Goal: Transaction & Acquisition: Purchase product/service

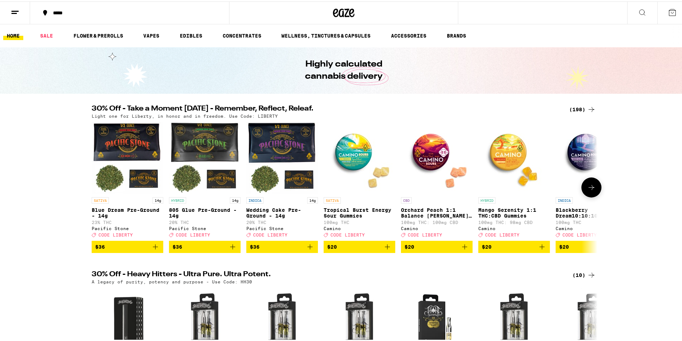
click at [590, 189] on icon at bounding box center [591, 186] width 6 height 5
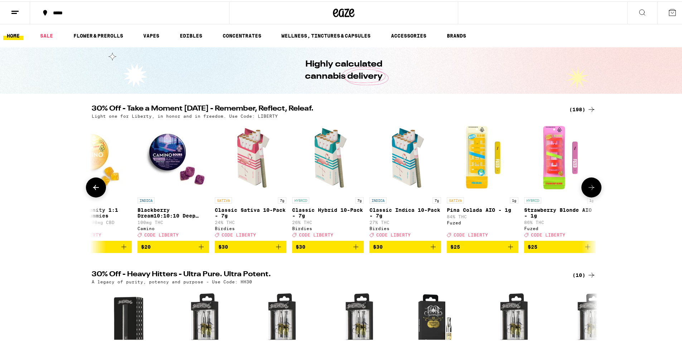
scroll to position [0, 426]
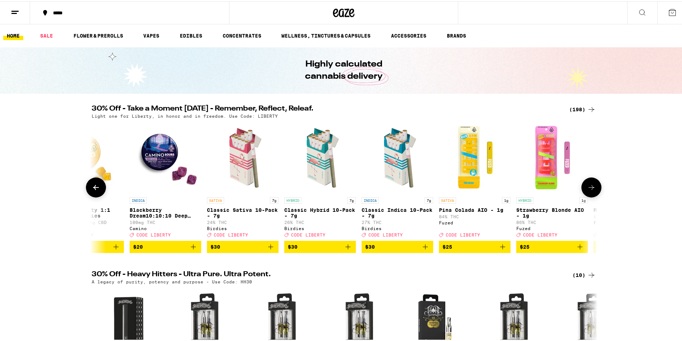
click at [590, 189] on icon at bounding box center [591, 186] width 6 height 5
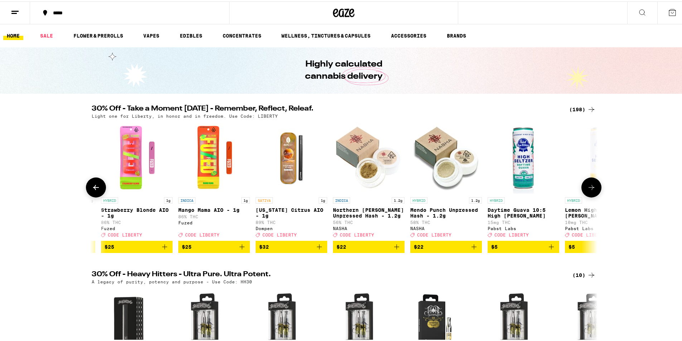
scroll to position [0, 851]
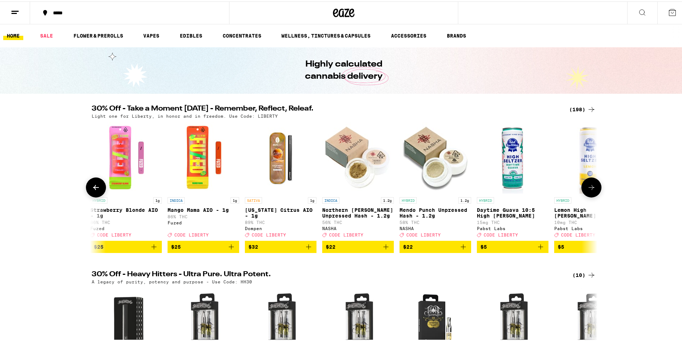
click at [590, 190] on icon at bounding box center [591, 186] width 9 height 9
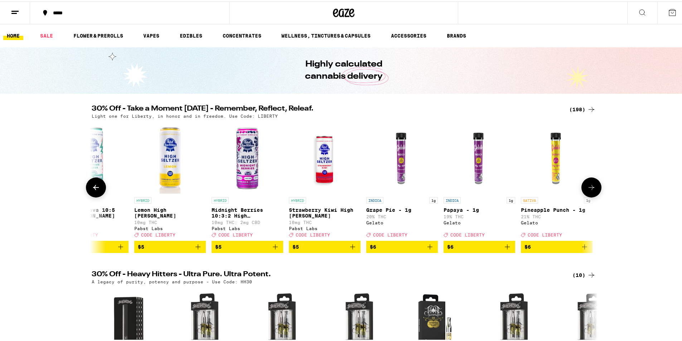
scroll to position [0, 1277]
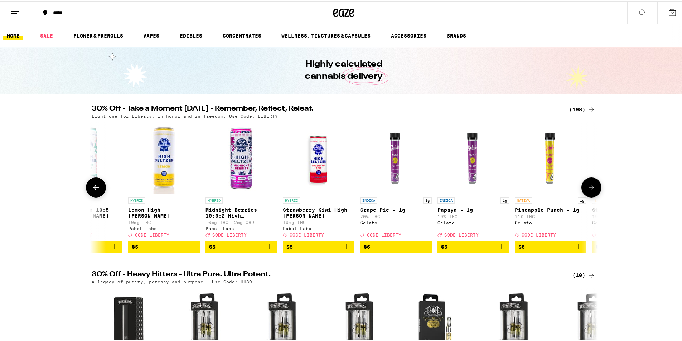
click at [590, 190] on icon at bounding box center [591, 186] width 9 height 9
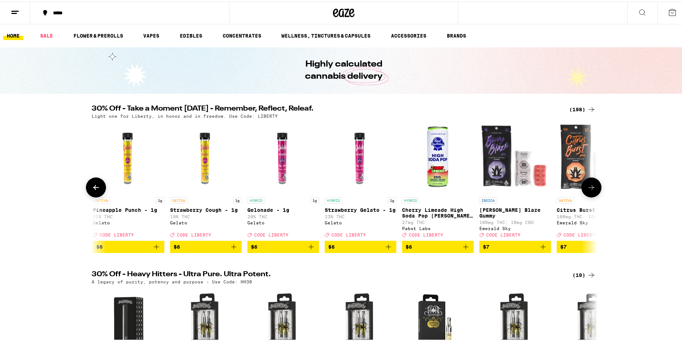
scroll to position [0, 1703]
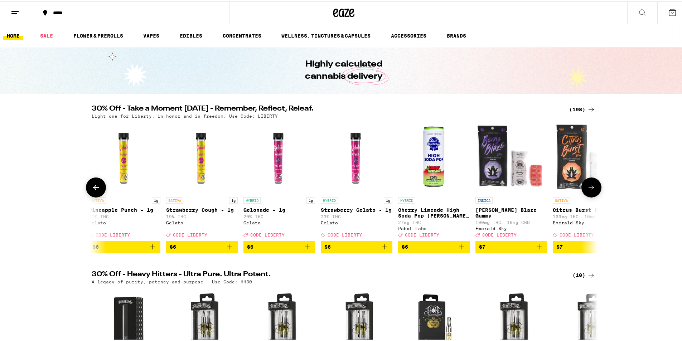
click at [591, 196] on button at bounding box center [591, 186] width 20 height 20
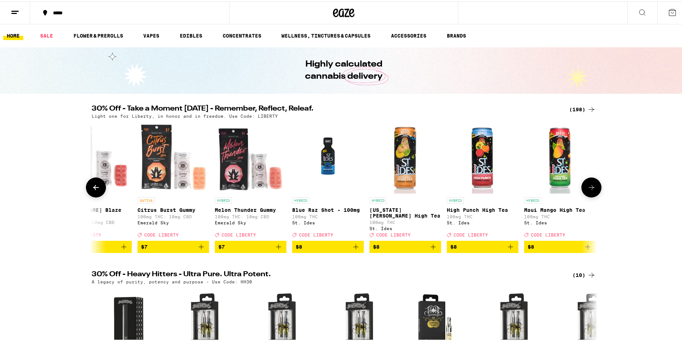
scroll to position [0, 2129]
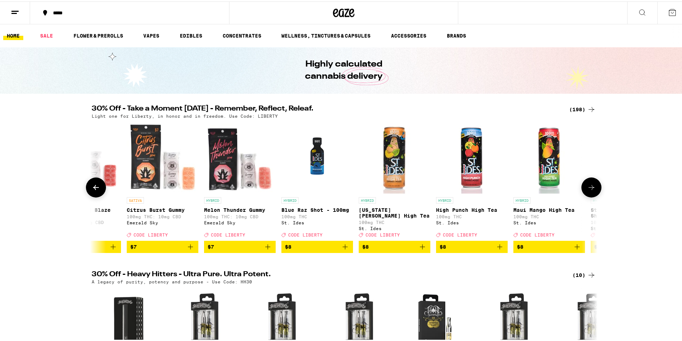
click at [591, 194] on button at bounding box center [591, 186] width 20 height 20
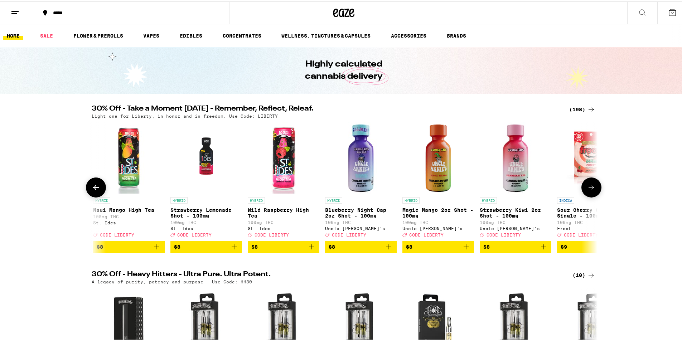
scroll to position [0, 2554]
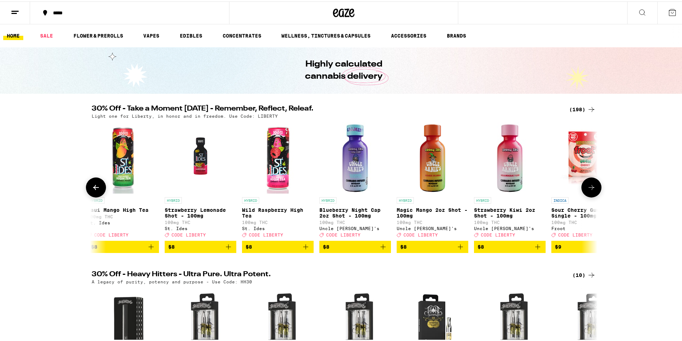
click at [591, 194] on button at bounding box center [591, 186] width 20 height 20
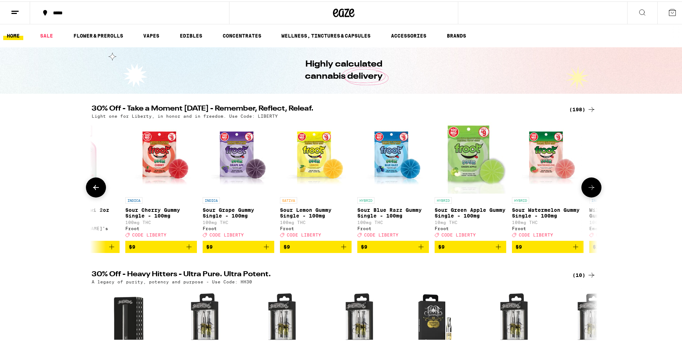
click at [591, 194] on button at bounding box center [591, 186] width 20 height 20
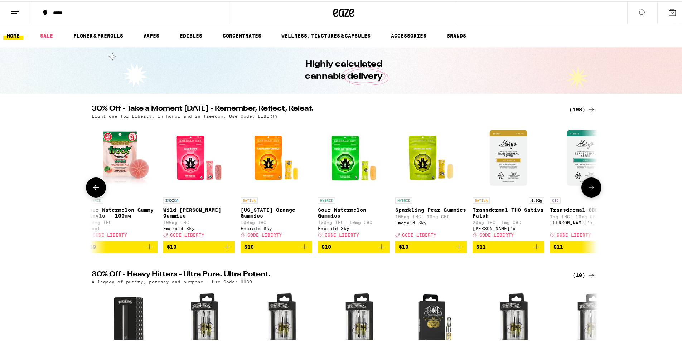
click at [591, 194] on button at bounding box center [591, 186] width 20 height 20
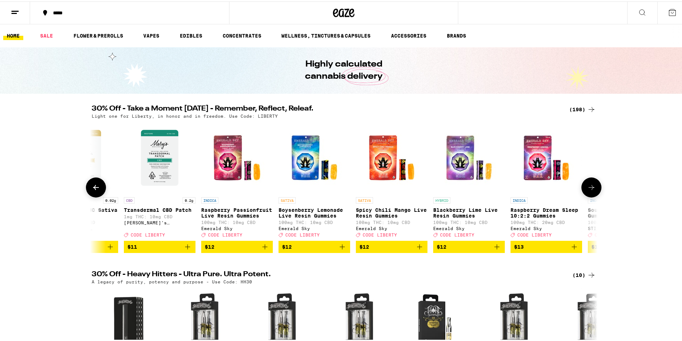
click at [591, 194] on button at bounding box center [591, 186] width 20 height 20
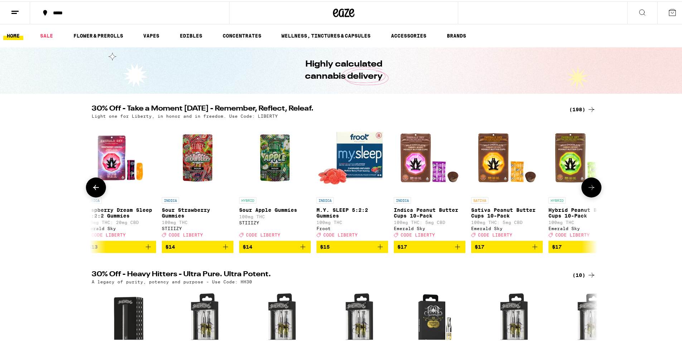
click at [591, 194] on button at bounding box center [591, 186] width 20 height 20
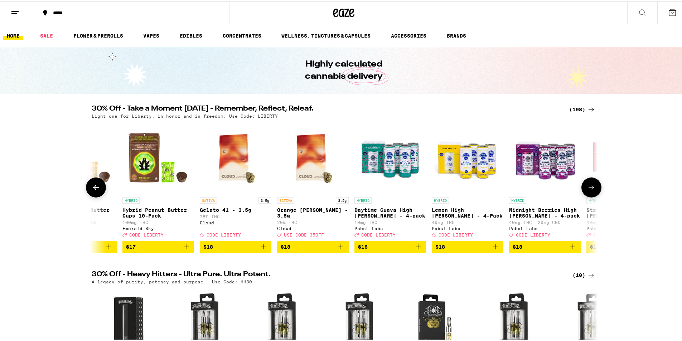
click at [591, 194] on button at bounding box center [591, 186] width 20 height 20
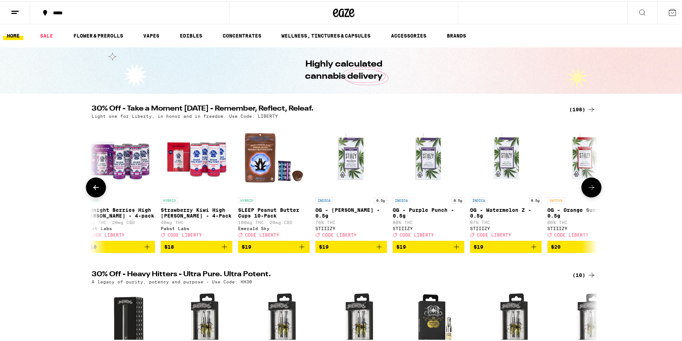
click at [591, 194] on button at bounding box center [591, 186] width 20 height 20
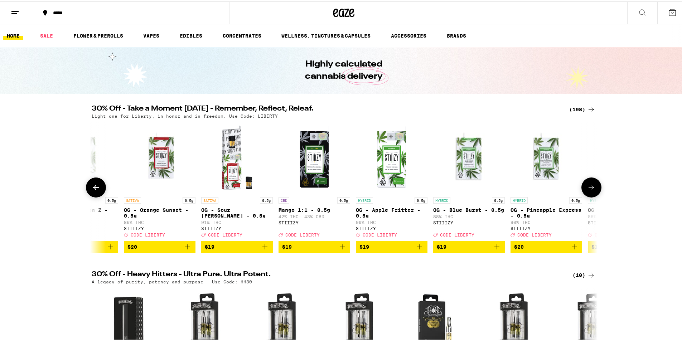
click at [591, 194] on button at bounding box center [591, 186] width 20 height 20
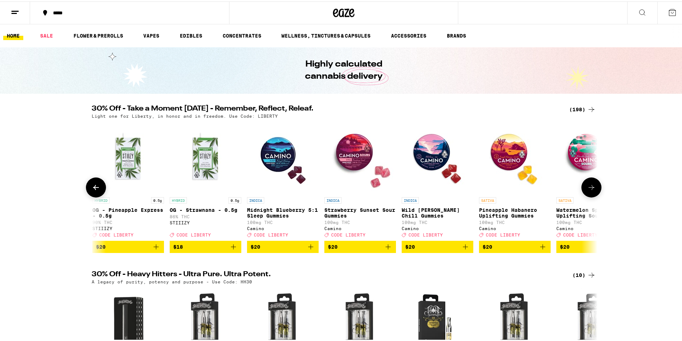
click at [591, 194] on button at bounding box center [591, 186] width 20 height 20
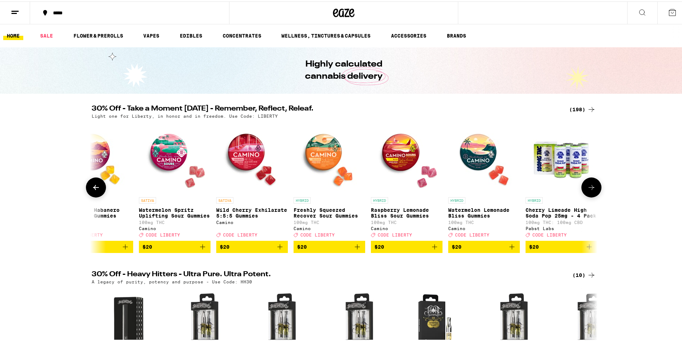
click at [591, 194] on button at bounding box center [591, 186] width 20 height 20
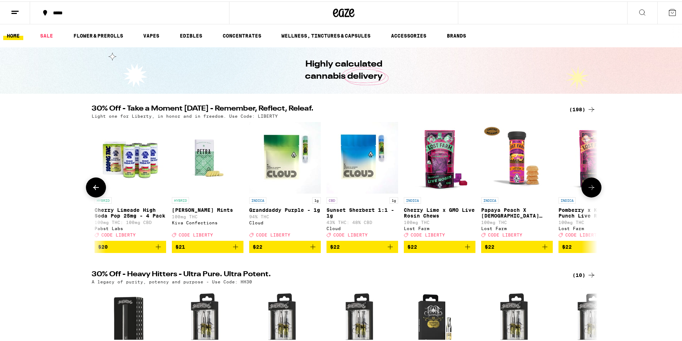
click at [591, 194] on button at bounding box center [591, 186] width 20 height 20
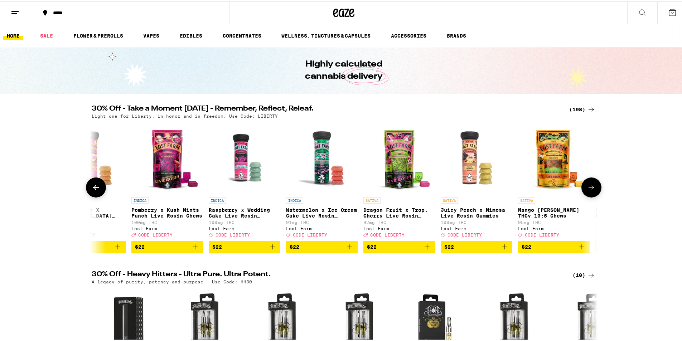
click at [591, 194] on button at bounding box center [591, 186] width 20 height 20
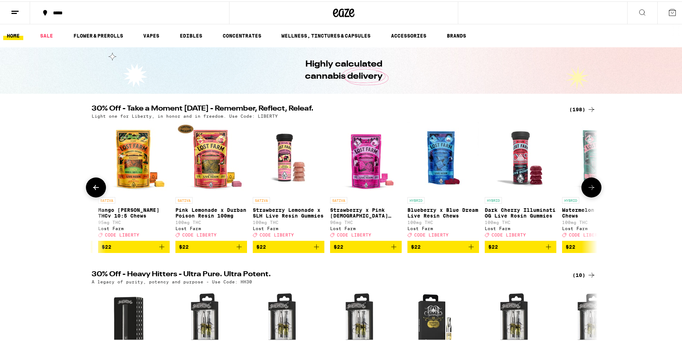
click at [591, 194] on button at bounding box center [591, 186] width 20 height 20
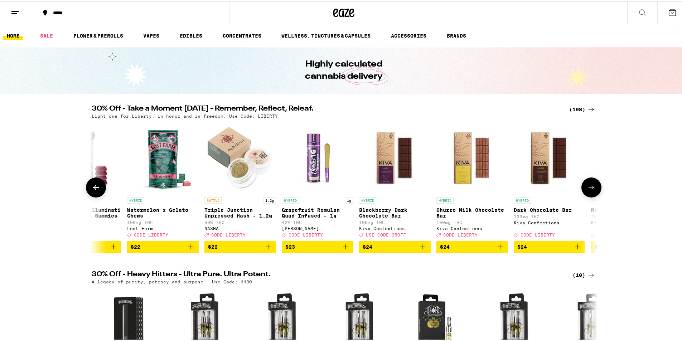
click at [591, 194] on button at bounding box center [591, 186] width 20 height 20
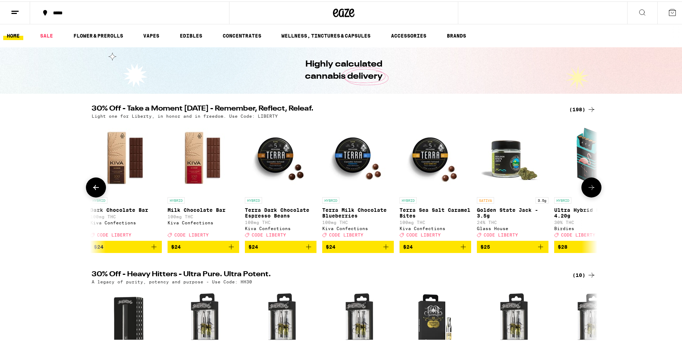
click at [591, 194] on button at bounding box center [591, 186] width 20 height 20
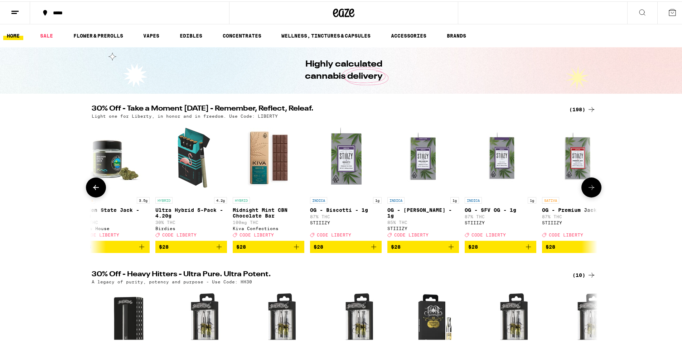
scroll to position [0, 8931]
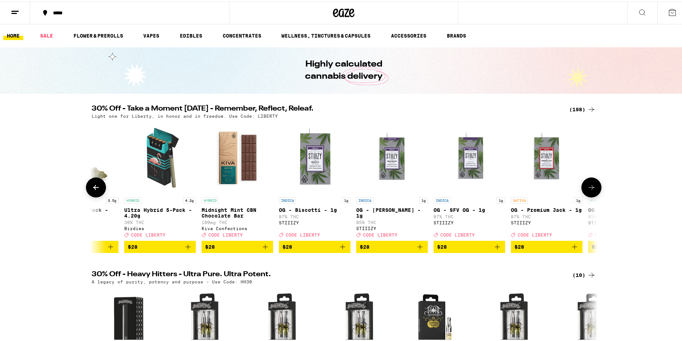
click at [591, 194] on button at bounding box center [591, 186] width 20 height 20
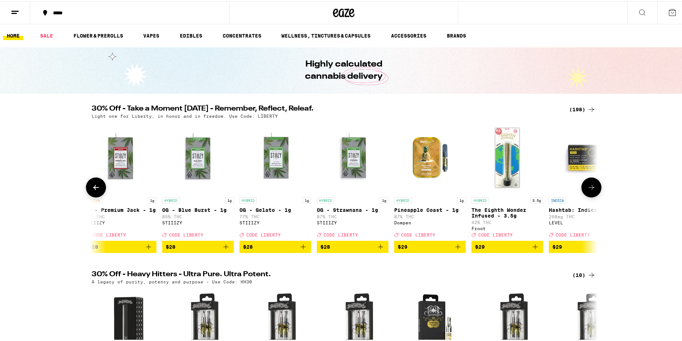
click at [591, 194] on button at bounding box center [591, 186] width 20 height 20
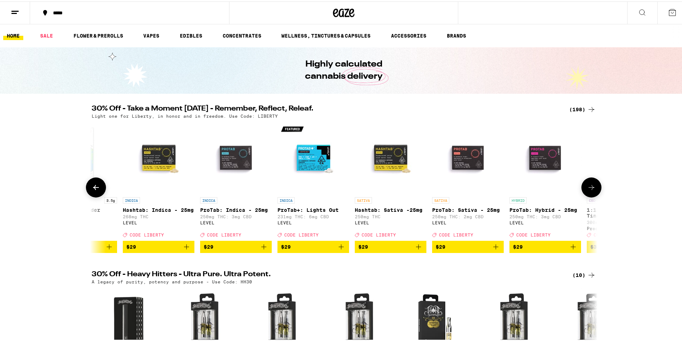
click at [591, 194] on button at bounding box center [591, 186] width 20 height 20
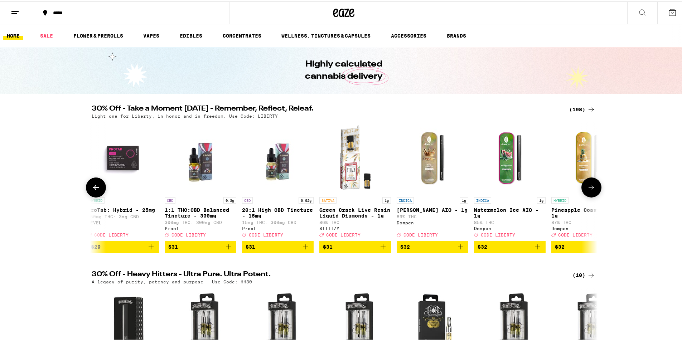
click at [591, 194] on button at bounding box center [591, 186] width 20 height 20
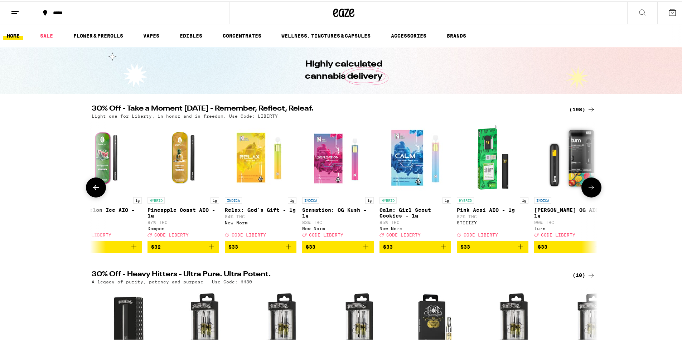
scroll to position [0, 10634]
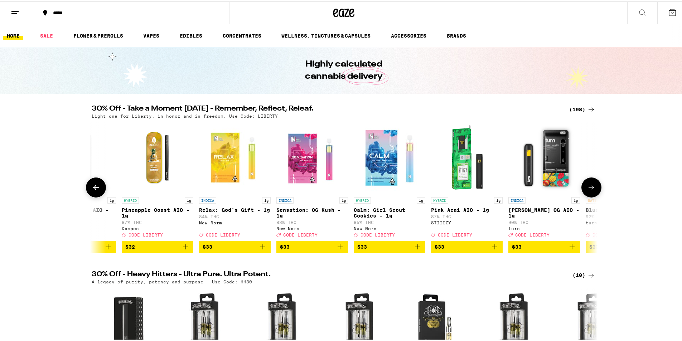
click at [591, 194] on button at bounding box center [591, 186] width 20 height 20
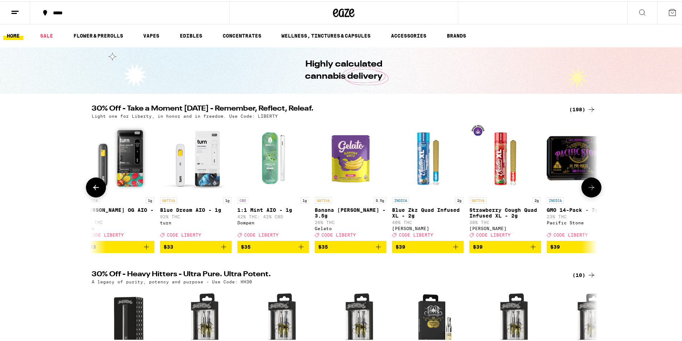
scroll to position [0, 11060]
click at [591, 194] on button at bounding box center [591, 186] width 20 height 20
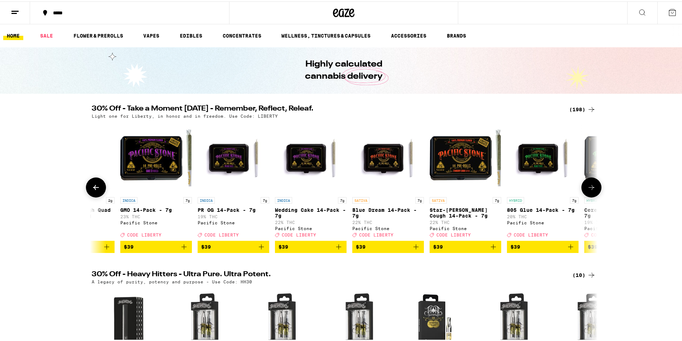
click at [591, 194] on button at bounding box center [591, 186] width 20 height 20
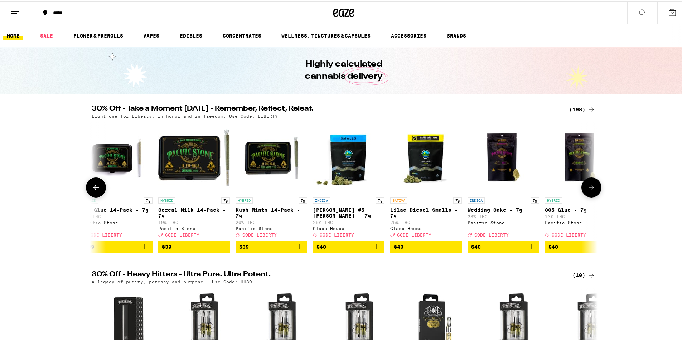
click at [591, 194] on button at bounding box center [591, 186] width 20 height 20
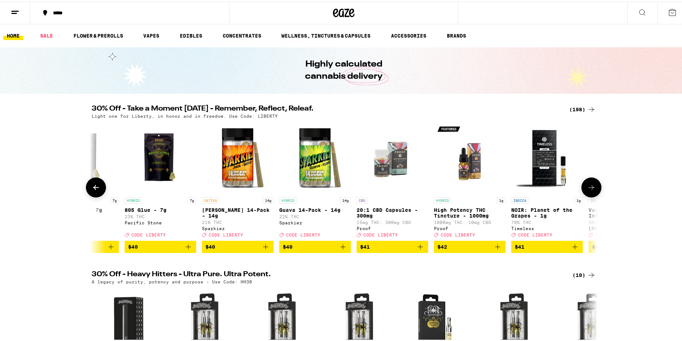
scroll to position [0, 12337]
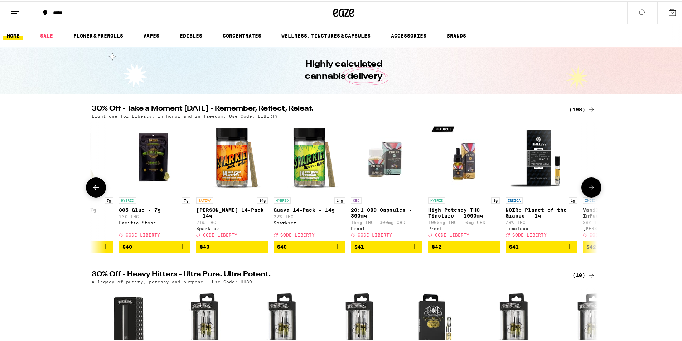
click at [591, 194] on button at bounding box center [591, 186] width 20 height 20
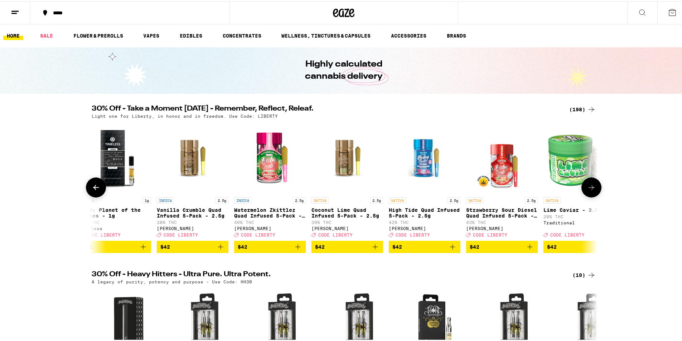
click at [591, 194] on button at bounding box center [591, 186] width 20 height 20
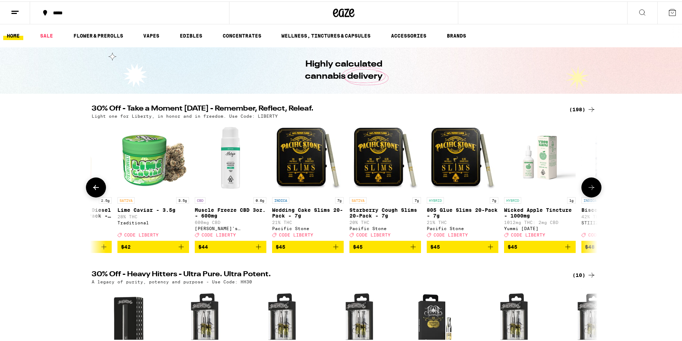
click at [591, 194] on button at bounding box center [591, 186] width 20 height 20
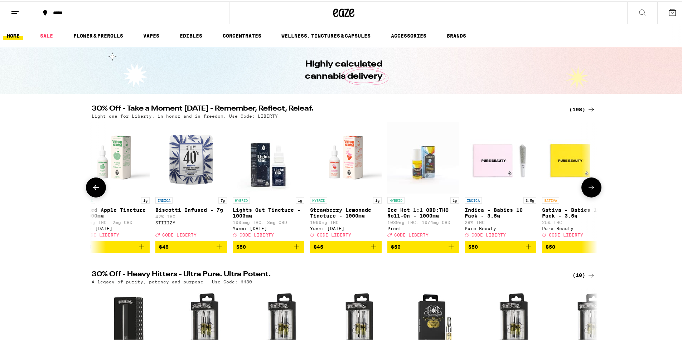
click at [591, 194] on button at bounding box center [591, 186] width 20 height 20
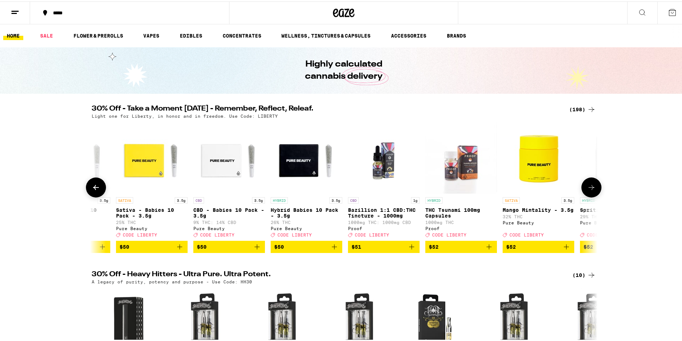
click at [591, 194] on button at bounding box center [591, 186] width 20 height 20
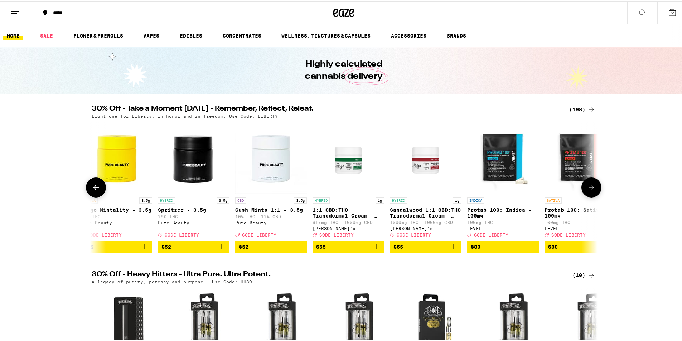
scroll to position [0, 14465]
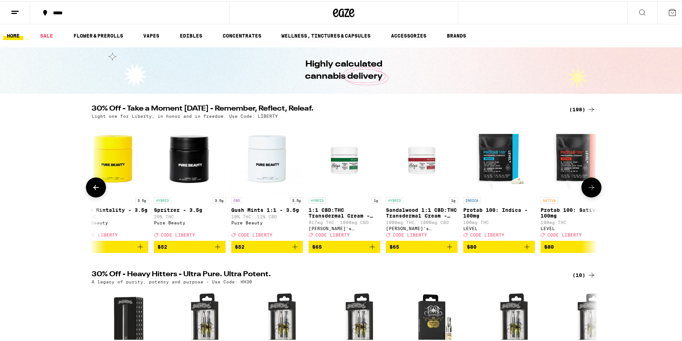
click at [591, 194] on button at bounding box center [591, 186] width 20 height 20
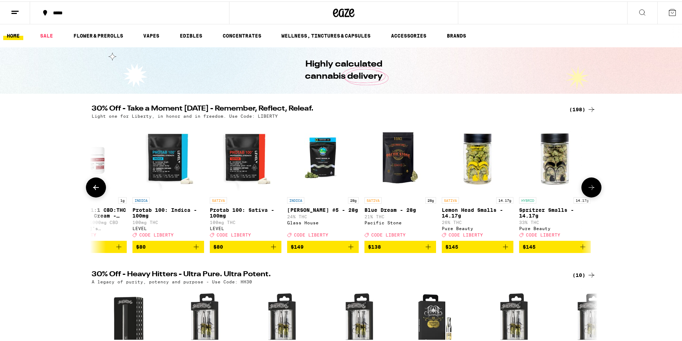
scroll to position [0, 14797]
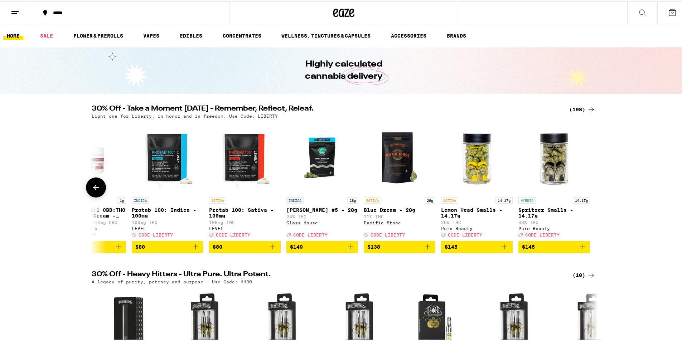
click at [591, 194] on div at bounding box center [591, 186] width 20 height 20
click at [162, 34] on link "VAPES" at bounding box center [151, 34] width 23 height 9
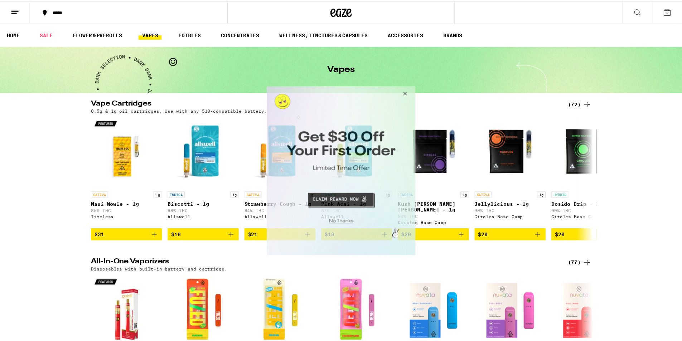
click at [411, 92] on button "Close Modal" at bounding box center [404, 94] width 19 height 17
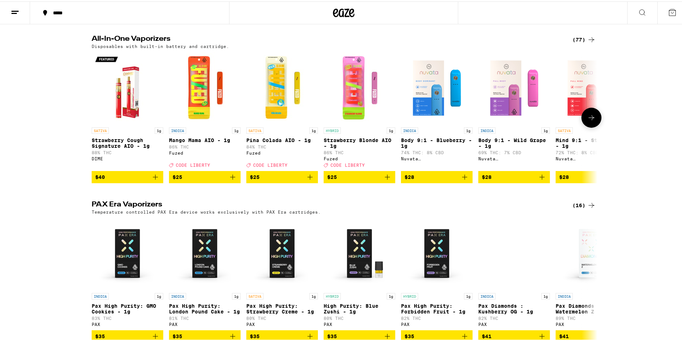
scroll to position [215, 0]
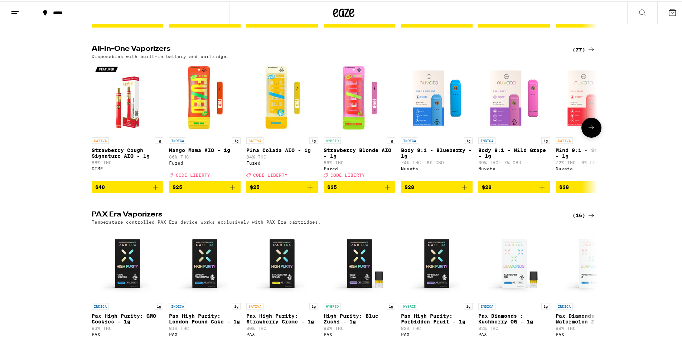
click at [592, 133] on button at bounding box center [591, 126] width 20 height 20
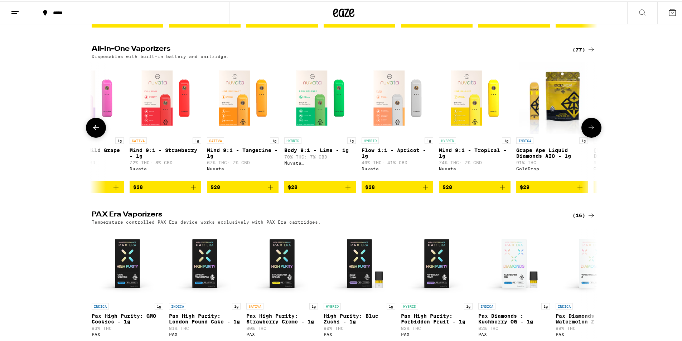
click at [592, 133] on button at bounding box center [591, 126] width 20 height 20
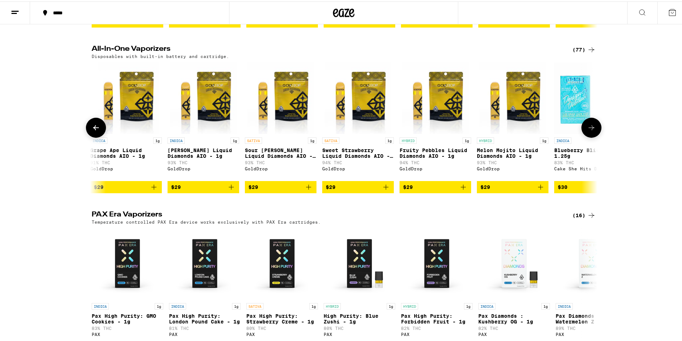
click at [592, 133] on button at bounding box center [591, 126] width 20 height 20
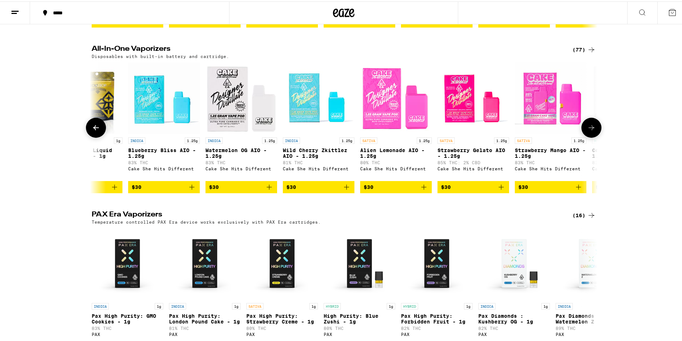
click at [592, 133] on button at bounding box center [591, 126] width 20 height 20
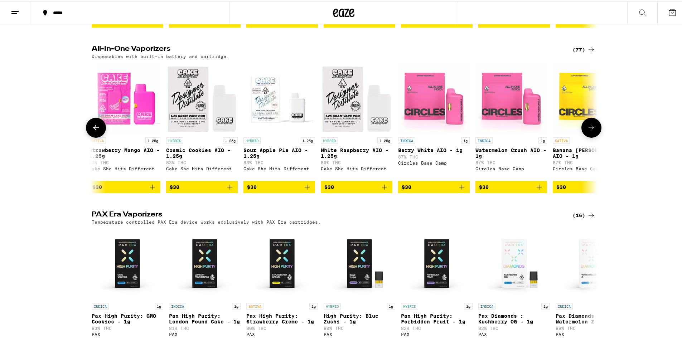
click at [592, 133] on button at bounding box center [591, 126] width 20 height 20
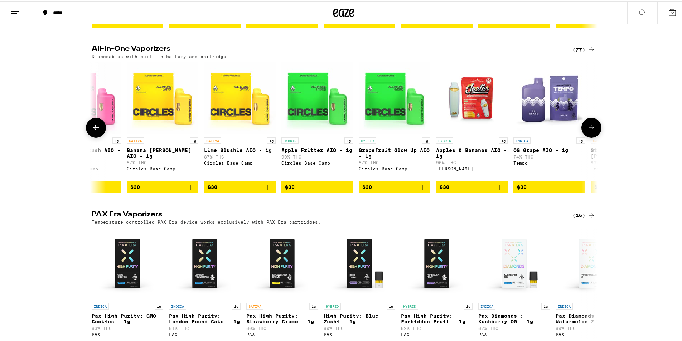
click at [592, 133] on button at bounding box center [591, 126] width 20 height 20
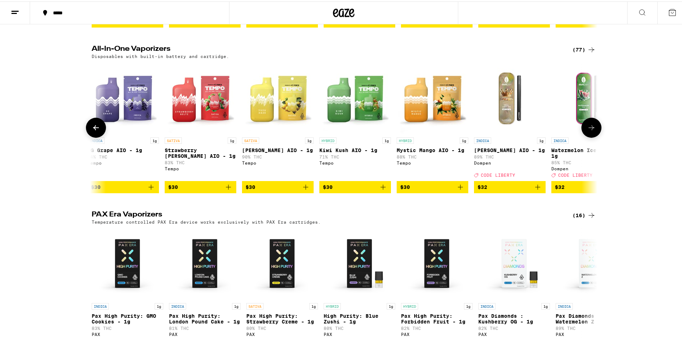
click at [592, 133] on button at bounding box center [591, 126] width 20 height 20
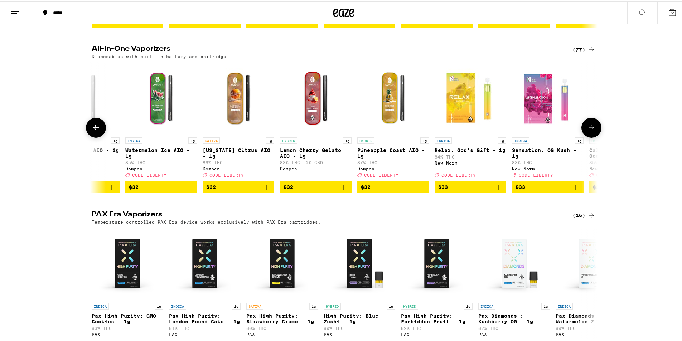
click at [592, 133] on button at bounding box center [591, 126] width 20 height 20
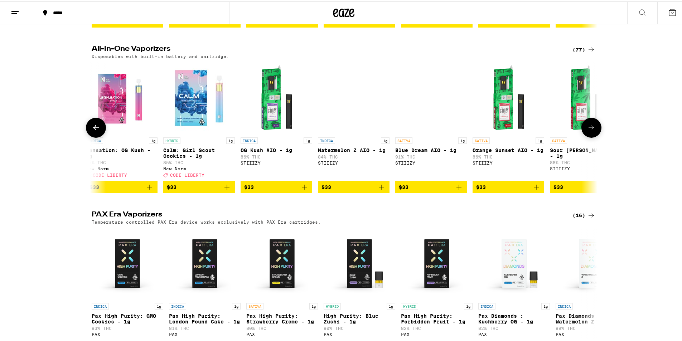
click at [592, 133] on button at bounding box center [591, 126] width 20 height 20
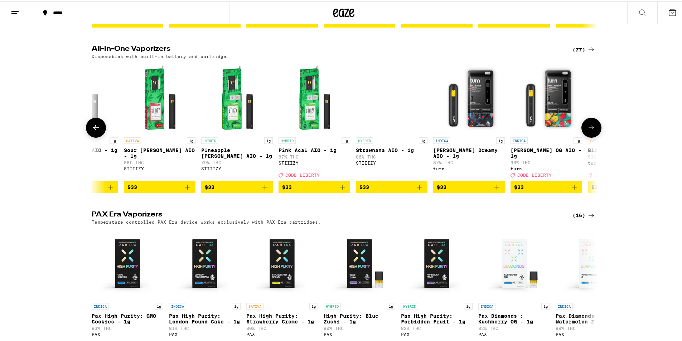
click at [592, 133] on button at bounding box center [591, 126] width 20 height 20
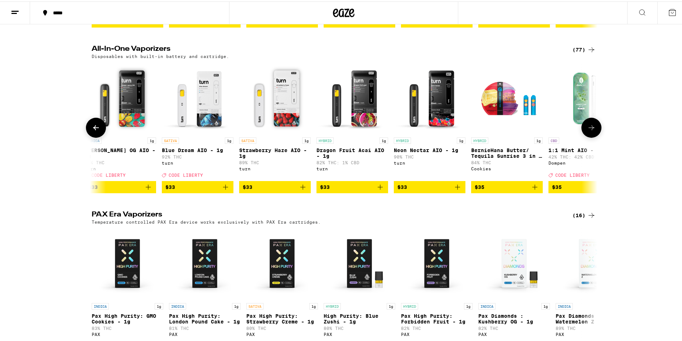
click at [592, 133] on button at bounding box center [591, 126] width 20 height 20
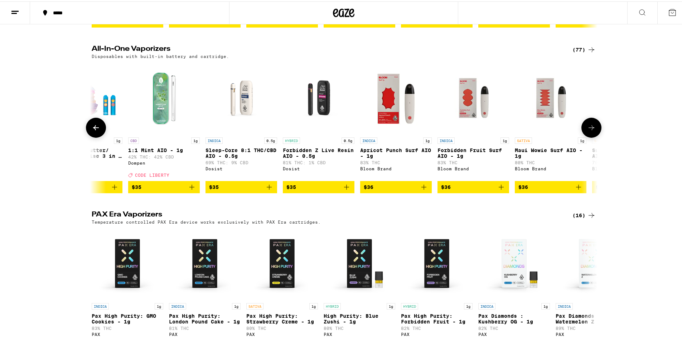
scroll to position [0, 4683]
